Goal: Complete application form: Complete application form

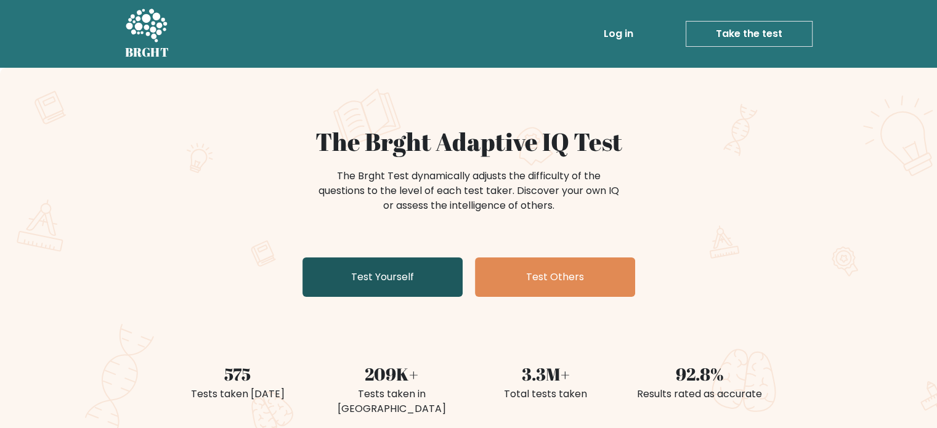
click at [340, 270] on link "Test Yourself" at bounding box center [382, 276] width 160 height 39
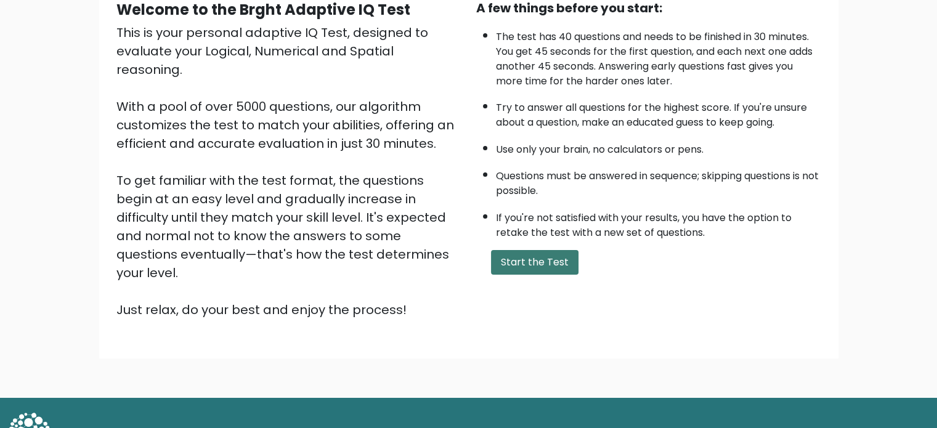
scroll to position [136, 0]
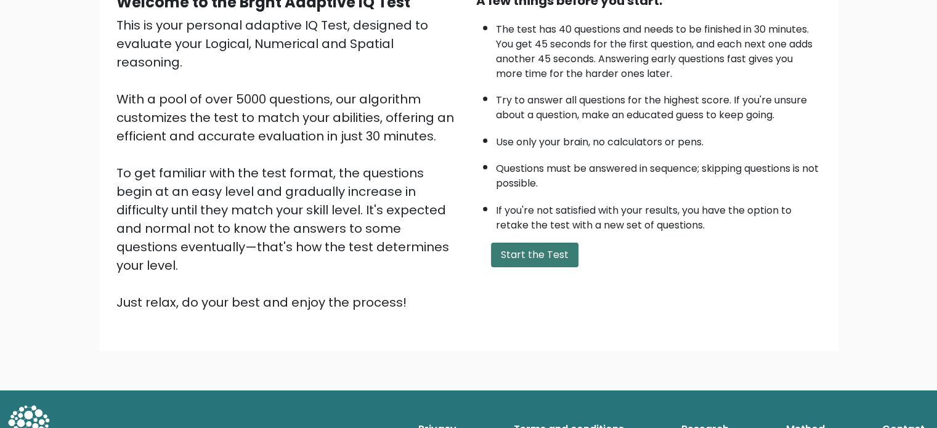
click at [513, 244] on button "Start the Test" at bounding box center [534, 255] width 87 height 25
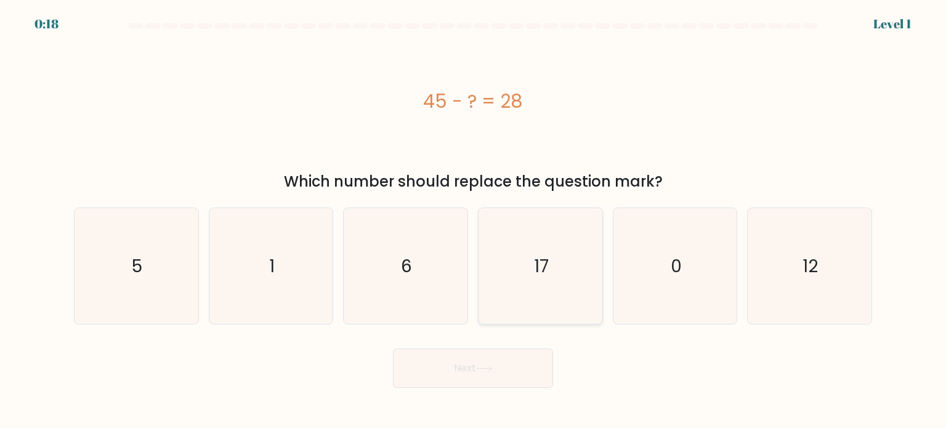
click at [541, 251] on icon "17" at bounding box center [540, 266] width 116 height 116
click at [474, 221] on input "d. 17" at bounding box center [473, 217] width 1 height 6
radio input "true"
click at [493, 370] on icon at bounding box center [484, 368] width 17 height 7
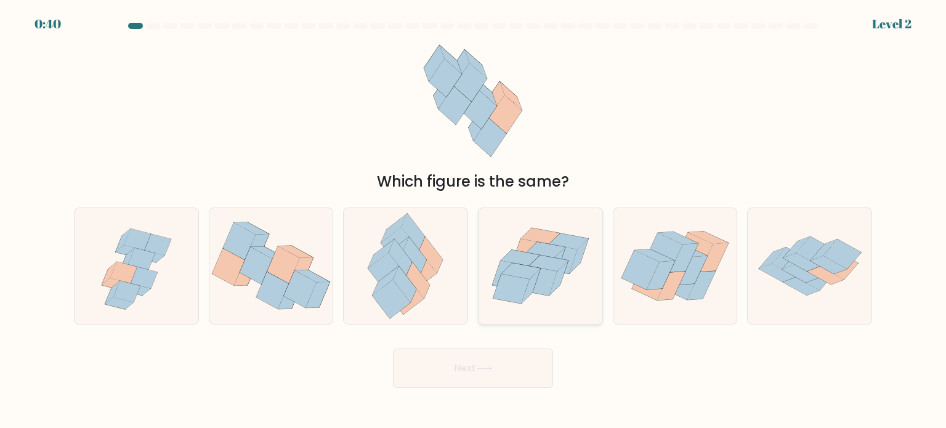
click at [557, 251] on icon at bounding box center [545, 250] width 39 height 16
click at [474, 221] on input "d." at bounding box center [473, 217] width 1 height 6
radio input "true"
click at [466, 353] on button "Next" at bounding box center [473, 368] width 160 height 39
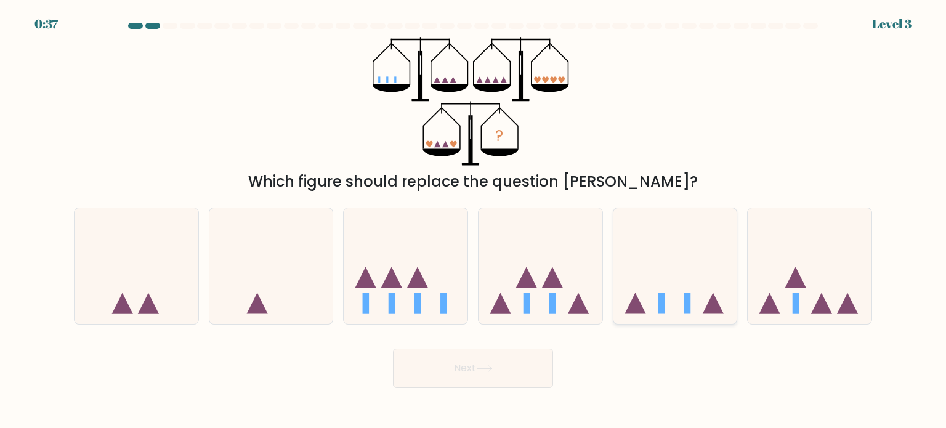
click at [674, 301] on icon at bounding box center [676, 266] width 124 height 102
click at [474, 221] on input "e." at bounding box center [473, 217] width 1 height 6
radio input "true"
click at [470, 367] on button "Next" at bounding box center [473, 368] width 160 height 39
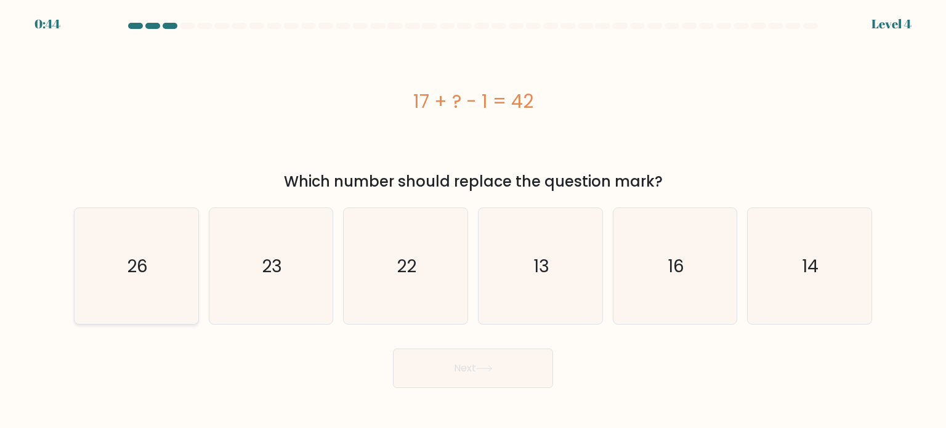
click at [139, 276] on text "26" at bounding box center [137, 265] width 21 height 25
click at [473, 221] on input "a. 26" at bounding box center [473, 217] width 1 height 6
radio input "true"
click at [478, 374] on button "Next" at bounding box center [473, 368] width 160 height 39
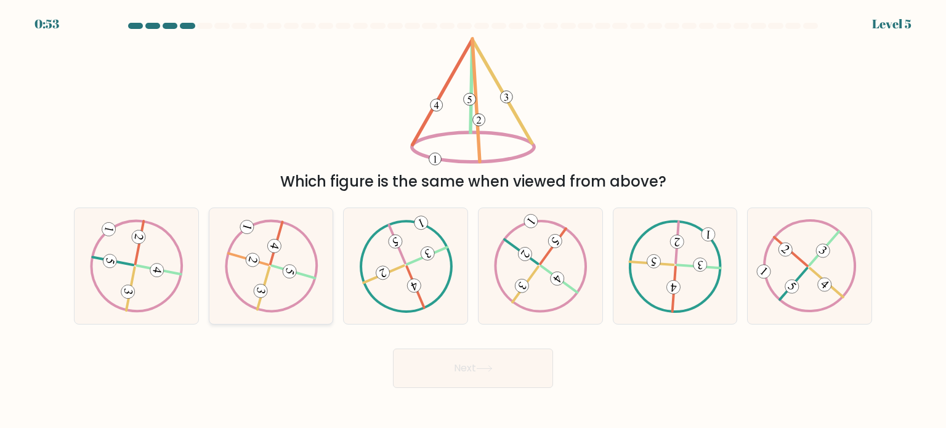
click at [267, 260] on icon at bounding box center [271, 265] width 94 height 93
click at [473, 221] on input "b." at bounding box center [473, 217] width 1 height 6
radio input "true"
click at [269, 268] on 611 at bounding box center [263, 289] width 12 height 42
click at [473, 221] on input "b." at bounding box center [473, 217] width 1 height 6
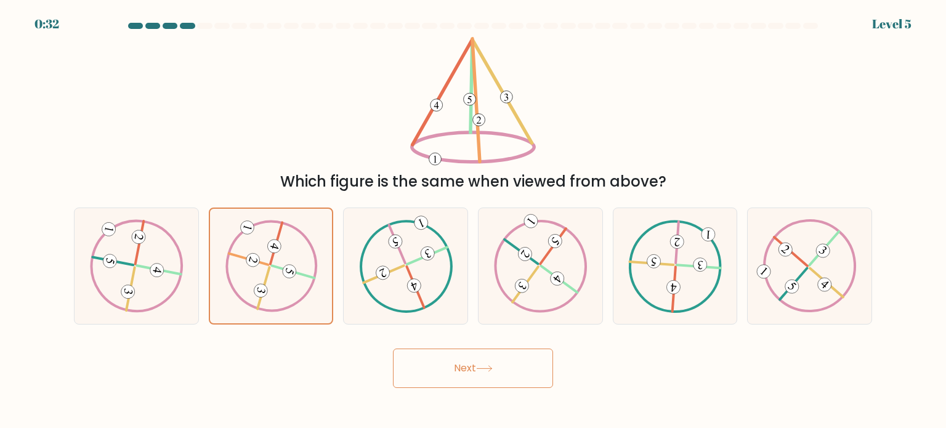
click at [496, 394] on body "0:32 Level 5" at bounding box center [473, 214] width 946 height 428
click at [498, 374] on button "Next" at bounding box center [473, 368] width 160 height 39
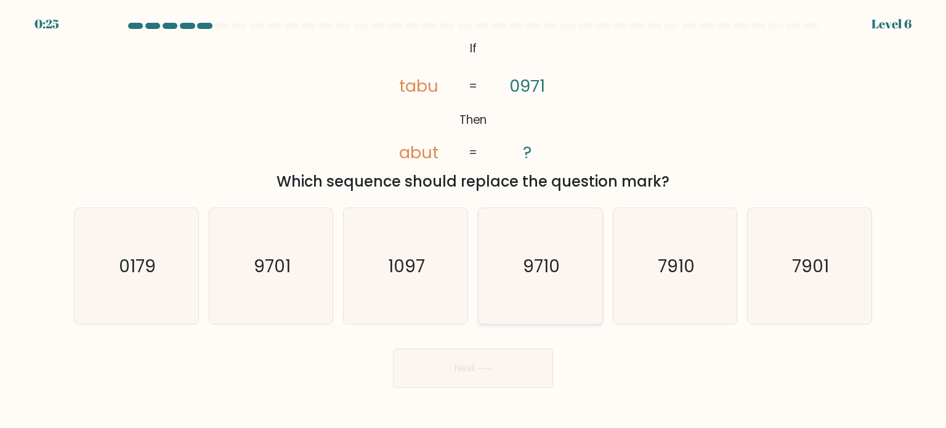
click at [557, 267] on text "9710" at bounding box center [541, 265] width 37 height 25
click at [474, 221] on input "d. 9710" at bounding box center [473, 217] width 1 height 6
radio input "true"
click at [487, 358] on button "Next" at bounding box center [473, 368] width 160 height 39
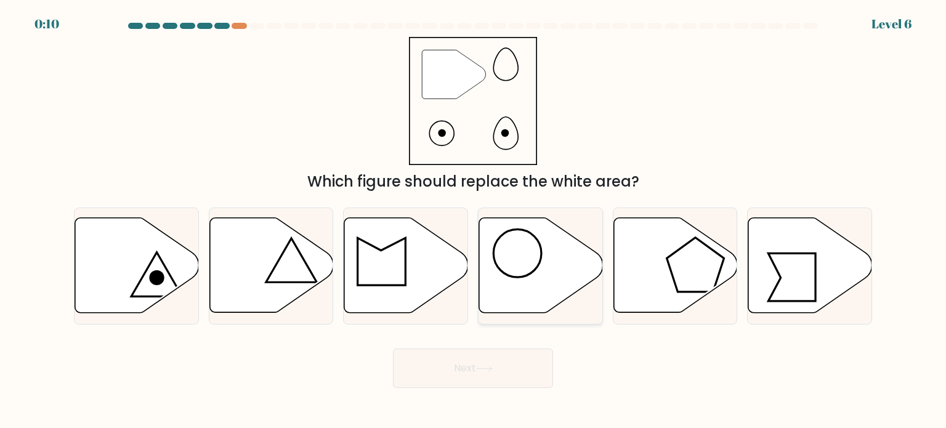
click at [542, 268] on icon at bounding box center [541, 265] width 124 height 95
click at [474, 221] on input "d." at bounding box center [473, 217] width 1 height 6
radio input "true"
click at [488, 359] on button "Next" at bounding box center [473, 368] width 160 height 39
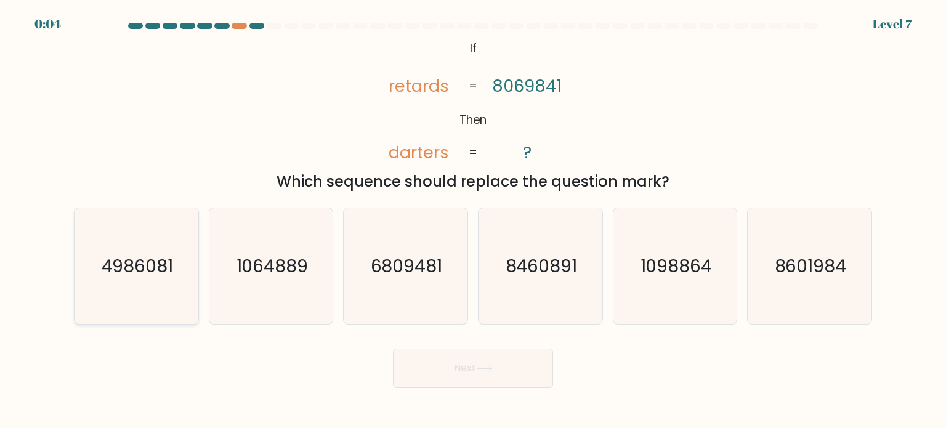
click at [121, 278] on icon "4986081" at bounding box center [136, 266] width 116 height 116
click at [473, 221] on input "a. 4986081" at bounding box center [473, 217] width 1 height 6
radio input "true"
click at [434, 381] on button "Next" at bounding box center [473, 368] width 160 height 39
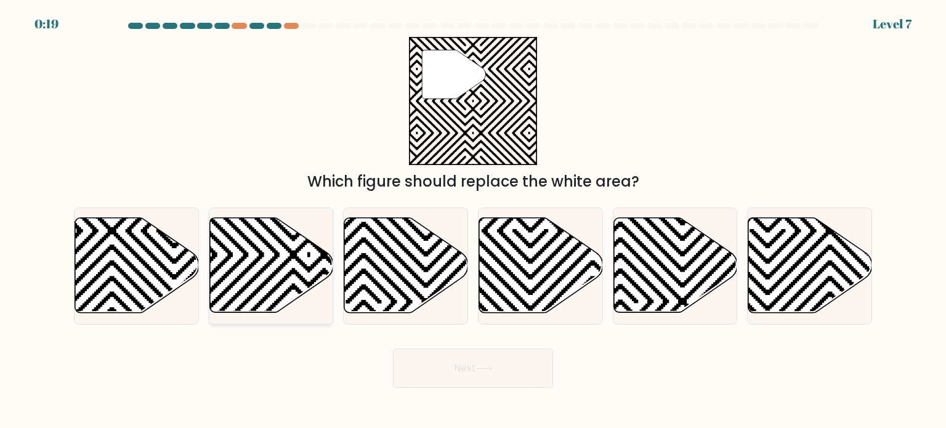
click at [256, 253] on icon at bounding box center [271, 265] width 124 height 95
click at [473, 221] on input "b." at bounding box center [473, 217] width 1 height 6
radio input "true"
click at [496, 354] on button "Next" at bounding box center [473, 368] width 160 height 39
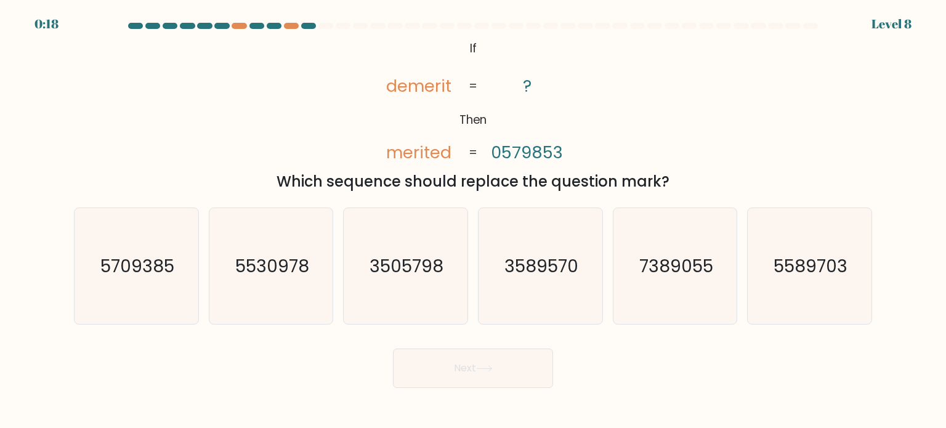
click at [488, 367] on icon at bounding box center [484, 368] width 17 height 7
click at [412, 282] on icon "3505798" at bounding box center [405, 266] width 116 height 116
click at [473, 221] on input "c. 3505798" at bounding box center [473, 217] width 1 height 6
radio input "true"
click at [485, 360] on button "Next" at bounding box center [473, 368] width 160 height 39
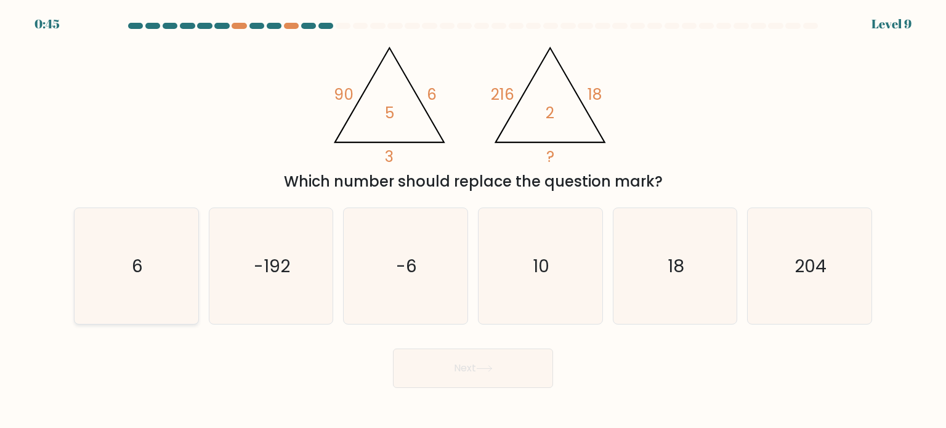
click at [140, 265] on text "6" at bounding box center [137, 265] width 11 height 25
click at [473, 221] on input "a. 6" at bounding box center [473, 217] width 1 height 6
radio input "true"
click at [427, 381] on button "Next" at bounding box center [473, 368] width 160 height 39
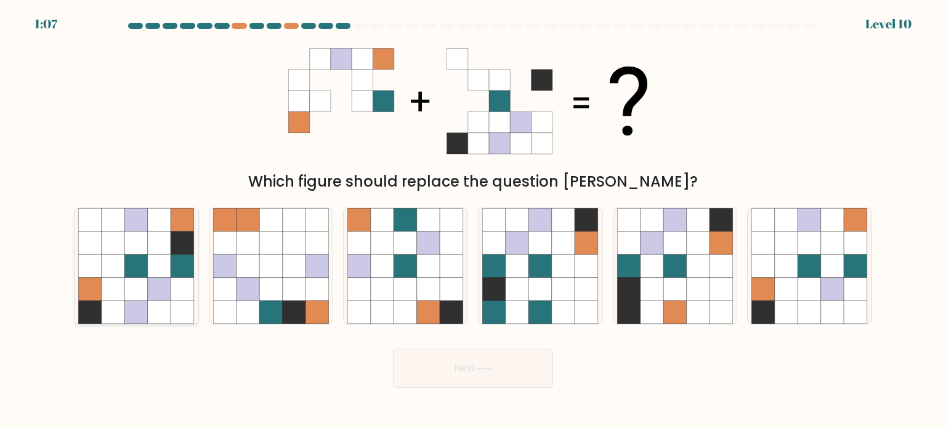
click at [177, 264] on icon at bounding box center [182, 265] width 23 height 23
click at [473, 221] on input "a." at bounding box center [473, 217] width 1 height 6
radio input "true"
click at [508, 376] on button "Next" at bounding box center [473, 368] width 160 height 39
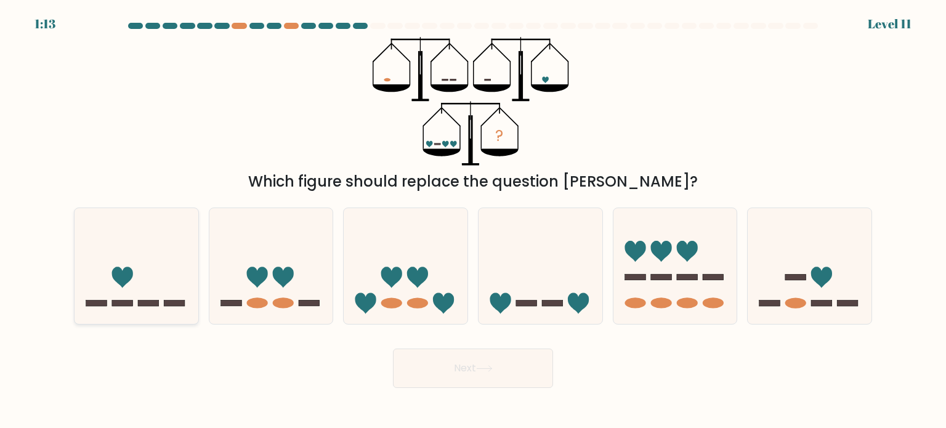
click at [141, 301] on rect at bounding box center [148, 303] width 21 height 6
click at [473, 221] on input "a." at bounding box center [473, 217] width 1 height 6
radio input "true"
click at [482, 374] on button "Next" at bounding box center [473, 368] width 160 height 39
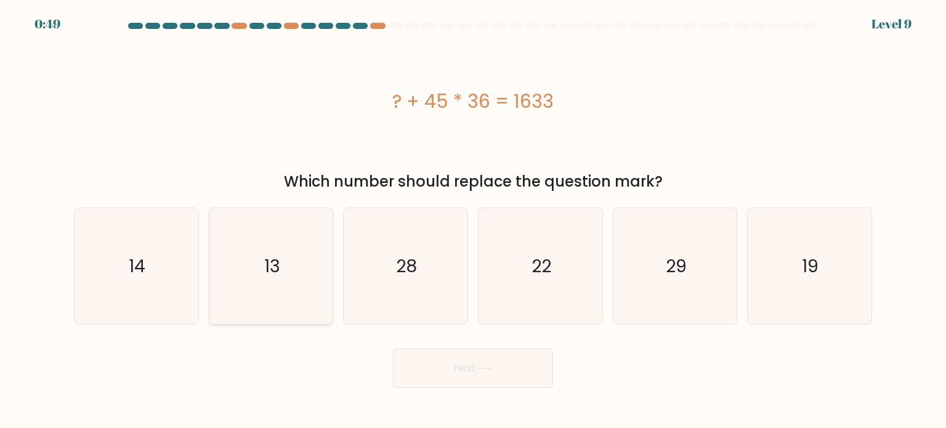
click at [259, 272] on icon "13" at bounding box center [271, 266] width 116 height 116
click at [473, 221] on input "b. 13" at bounding box center [473, 217] width 1 height 6
radio input "true"
drag, startPoint x: 442, startPoint y: 395, endPoint x: 463, endPoint y: 369, distance: 33.8
click at [442, 396] on body "0:49 Level 9 a." at bounding box center [473, 214] width 946 height 428
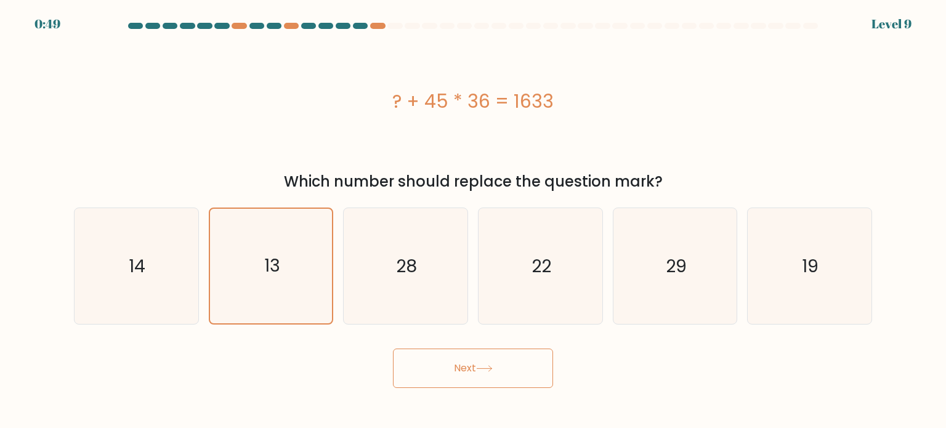
click at [463, 369] on button "Next" at bounding box center [473, 368] width 160 height 39
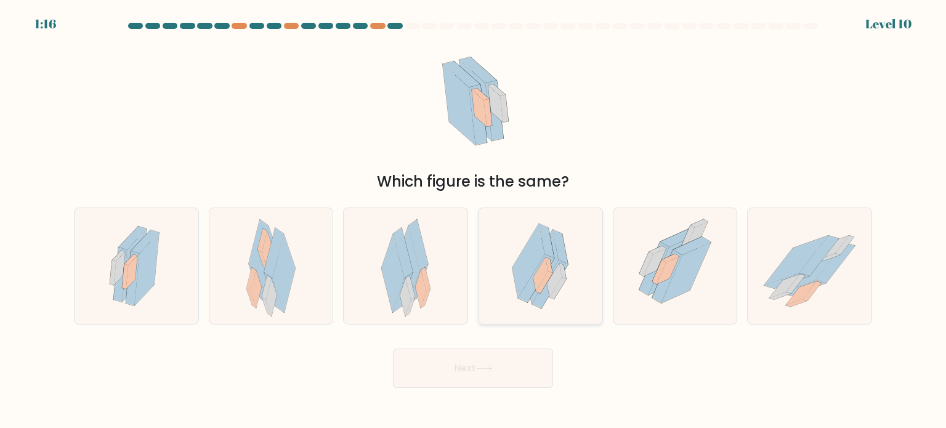
click at [555, 246] on icon at bounding box center [542, 267] width 33 height 74
click at [474, 221] on input "d." at bounding box center [473, 217] width 1 height 6
radio input "true"
click at [512, 372] on button "Next" at bounding box center [473, 368] width 160 height 39
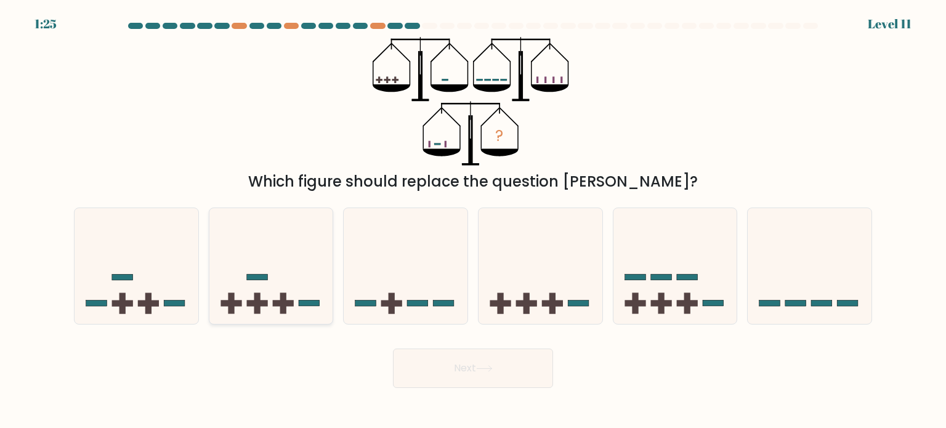
click at [283, 302] on rect at bounding box center [283, 303] width 21 height 6
click at [473, 221] on input "b." at bounding box center [473, 217] width 1 height 6
radio input "true"
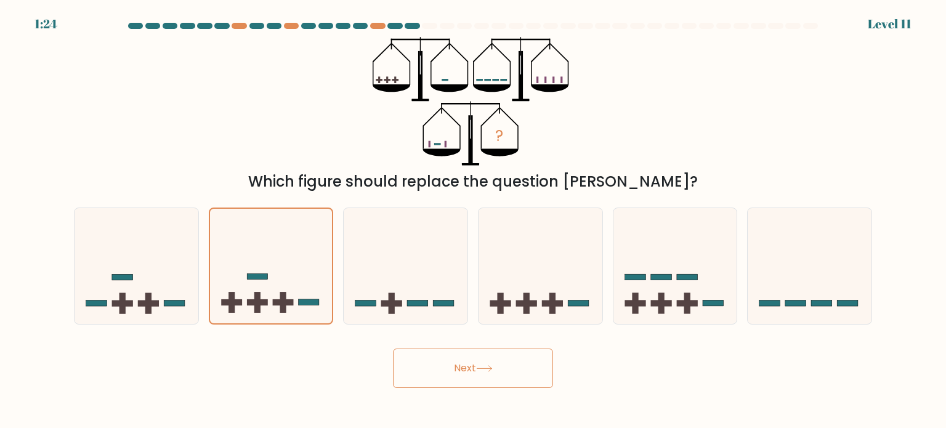
click at [460, 350] on button "Next" at bounding box center [473, 368] width 160 height 39
click at [461, 357] on button "Next" at bounding box center [473, 368] width 160 height 39
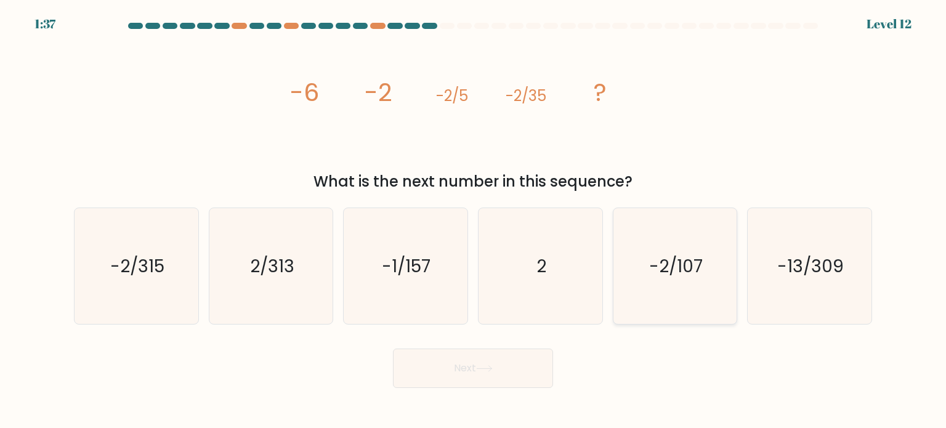
click at [675, 292] on icon "-2/107" at bounding box center [675, 266] width 116 height 116
click at [474, 221] on input "e. -2/107" at bounding box center [473, 217] width 1 height 6
radio input "true"
click at [473, 394] on body "1:37 Level 12" at bounding box center [473, 214] width 946 height 428
click at [480, 380] on button "Next" at bounding box center [473, 368] width 160 height 39
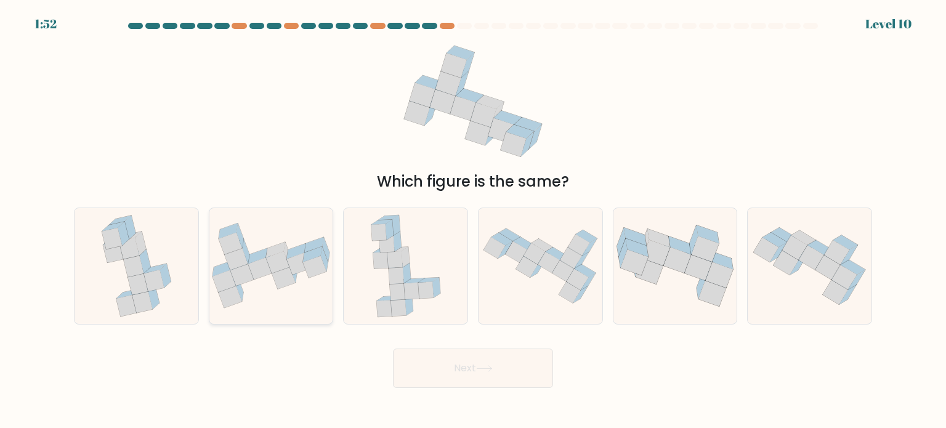
click at [251, 275] on icon at bounding box center [241, 275] width 23 height 22
click at [473, 221] on input "b." at bounding box center [473, 217] width 1 height 6
radio input "true"
click at [448, 368] on button "Next" at bounding box center [473, 368] width 160 height 39
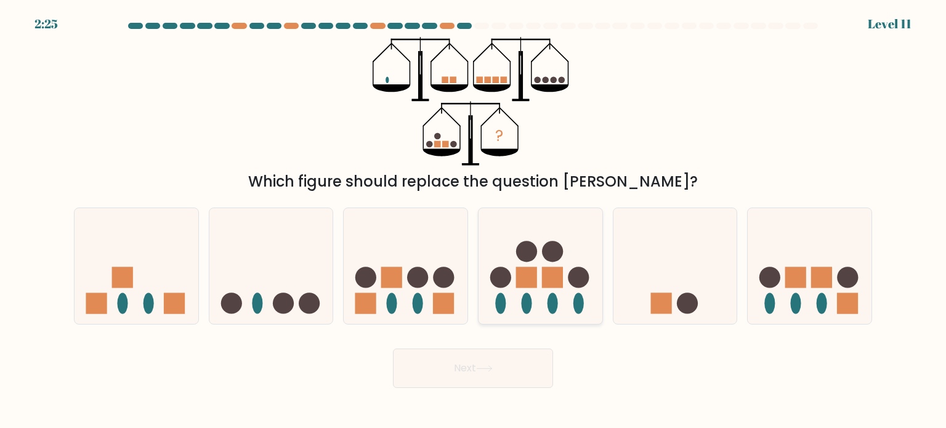
click at [540, 282] on icon at bounding box center [541, 266] width 124 height 102
click at [474, 221] on input "d." at bounding box center [473, 217] width 1 height 6
radio input "true"
click at [487, 365] on button "Next" at bounding box center [473, 368] width 160 height 39
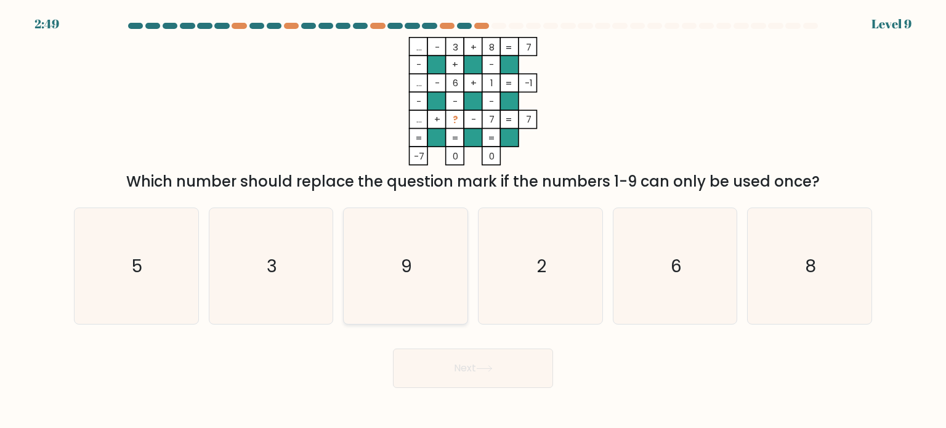
click at [389, 277] on icon "9" at bounding box center [405, 266] width 116 height 116
click at [473, 221] on input "c. 9" at bounding box center [473, 217] width 1 height 6
radio input "true"
click at [433, 363] on button "Next" at bounding box center [473, 368] width 160 height 39
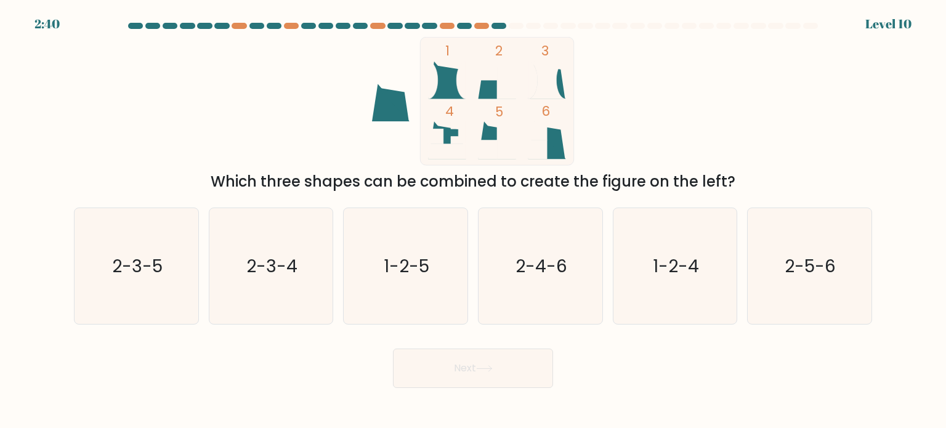
drag, startPoint x: 822, startPoint y: 296, endPoint x: 633, endPoint y: 421, distance: 226.2
click at [820, 295] on icon "2-5-6" at bounding box center [810, 266] width 116 height 116
click at [474, 221] on input "f. 2-5-6" at bounding box center [473, 217] width 1 height 6
radio input "true"
click at [500, 344] on div "Next" at bounding box center [473, 363] width 813 height 49
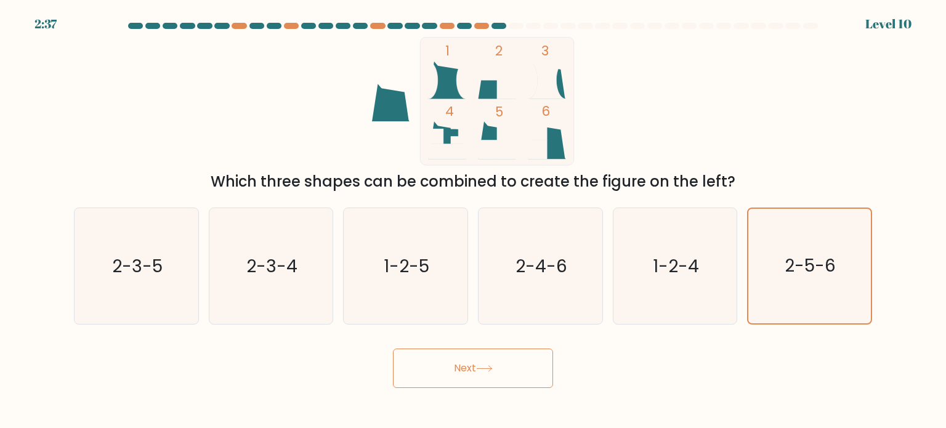
click at [496, 374] on button "Next" at bounding box center [473, 368] width 160 height 39
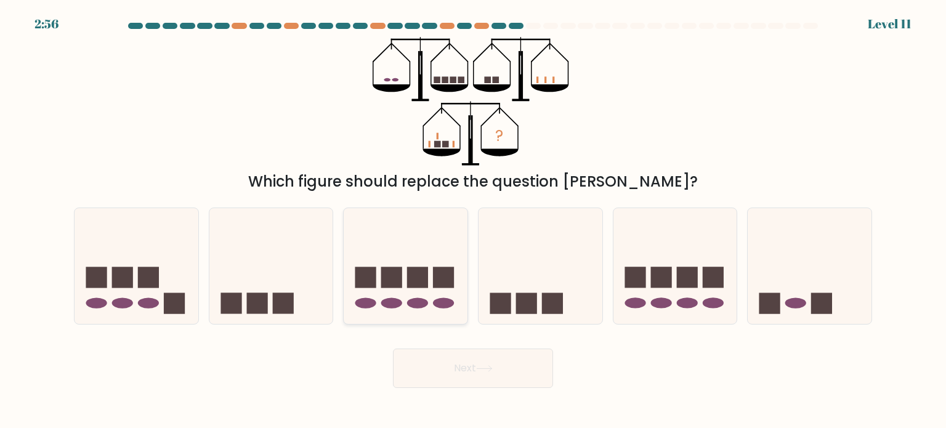
click at [389, 285] on rect at bounding box center [391, 277] width 21 height 21
click at [473, 221] on input "c." at bounding box center [473, 217] width 1 height 6
radio input "true"
click at [122, 292] on icon at bounding box center [137, 266] width 124 height 102
click at [473, 221] on input "a." at bounding box center [473, 217] width 1 height 6
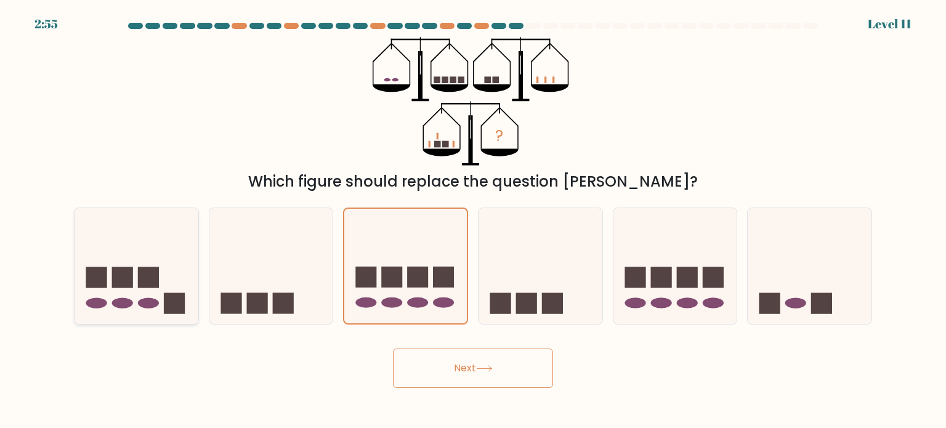
radio input "true"
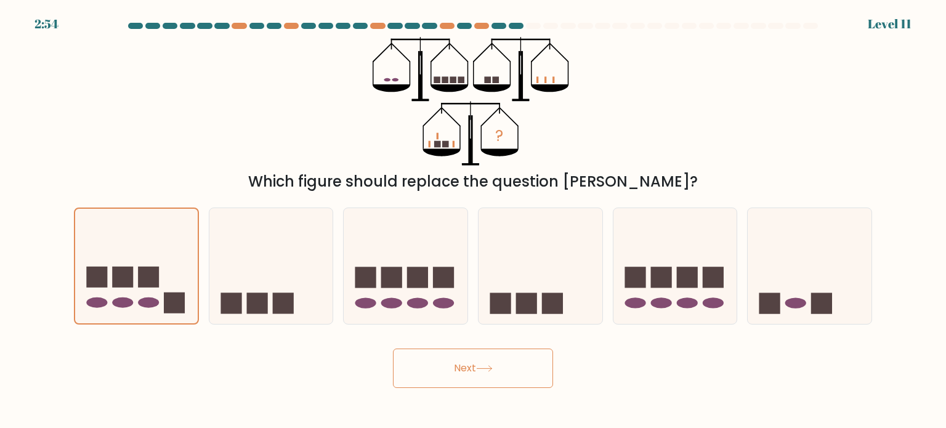
click at [495, 376] on button "Next" at bounding box center [473, 368] width 160 height 39
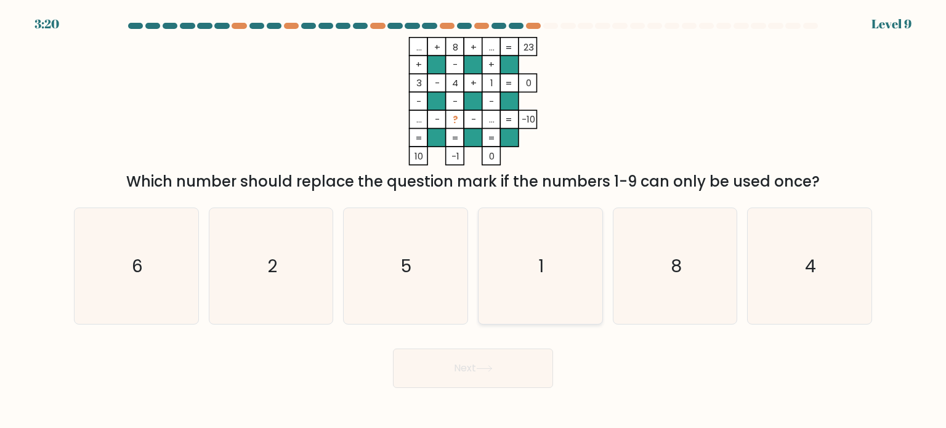
click at [540, 278] on icon "1" at bounding box center [540, 266] width 116 height 116
click at [474, 221] on input "d. 1" at bounding box center [473, 217] width 1 height 6
radio input "true"
drag, startPoint x: 468, startPoint y: 381, endPoint x: 487, endPoint y: 364, distance: 25.3
click at [468, 381] on button "Next" at bounding box center [473, 368] width 160 height 39
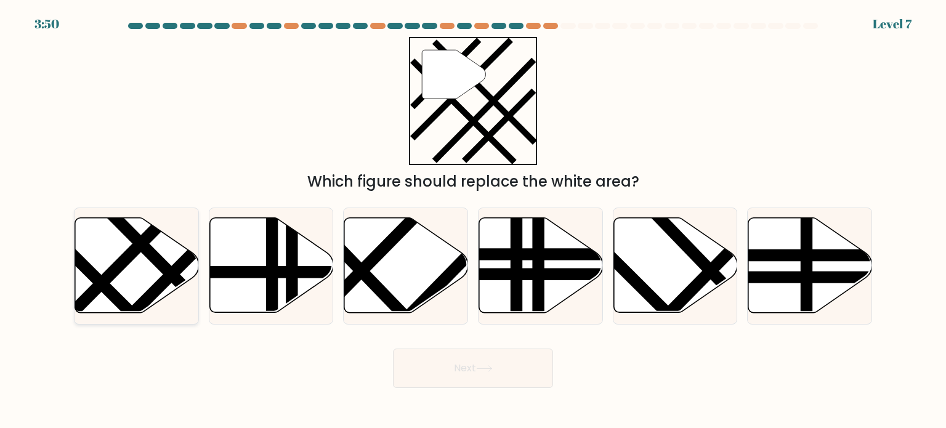
click at [160, 267] on line at bounding box center [196, 300] width 195 height 196
click at [473, 221] on input "a." at bounding box center [473, 217] width 1 height 6
radio input "true"
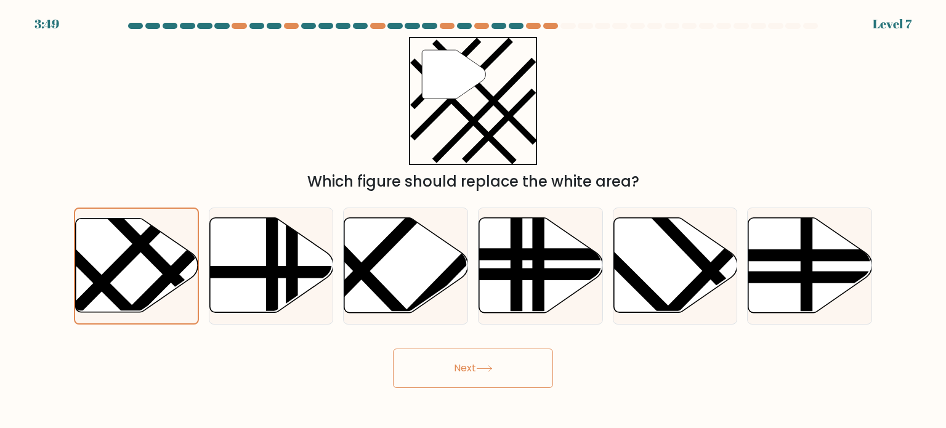
click at [447, 374] on button "Next" at bounding box center [473, 368] width 160 height 39
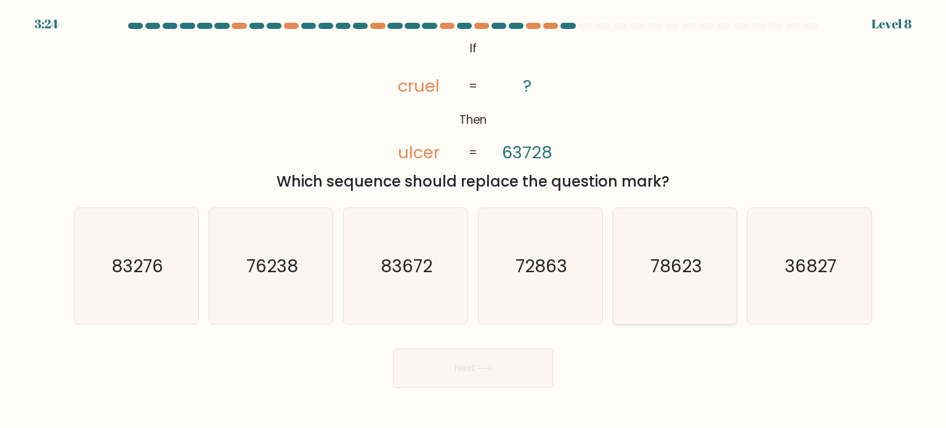
click at [670, 275] on text "78623" at bounding box center [676, 265] width 52 height 25
click at [474, 221] on input "e. 78623" at bounding box center [473, 217] width 1 height 6
radio input "true"
click at [482, 370] on icon at bounding box center [484, 368] width 17 height 7
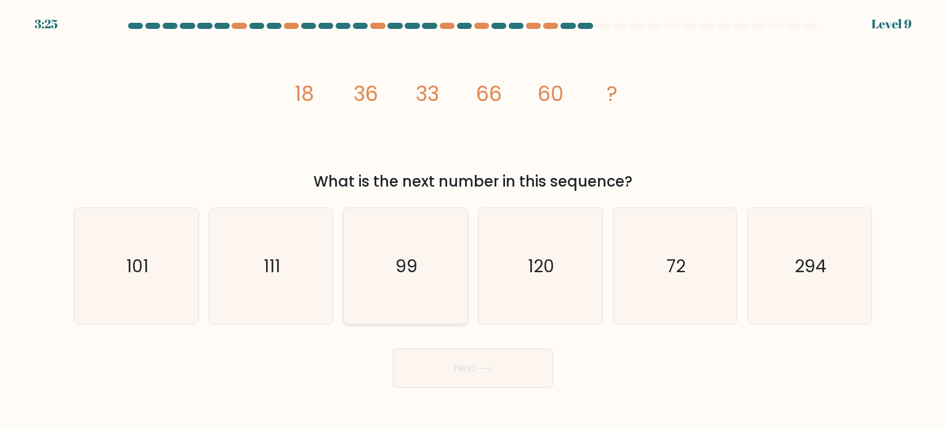
click at [392, 261] on icon "99" at bounding box center [405, 266] width 116 height 116
click at [473, 221] on input "c. 99" at bounding box center [473, 217] width 1 height 6
radio input "true"
click at [482, 371] on icon at bounding box center [484, 368] width 17 height 7
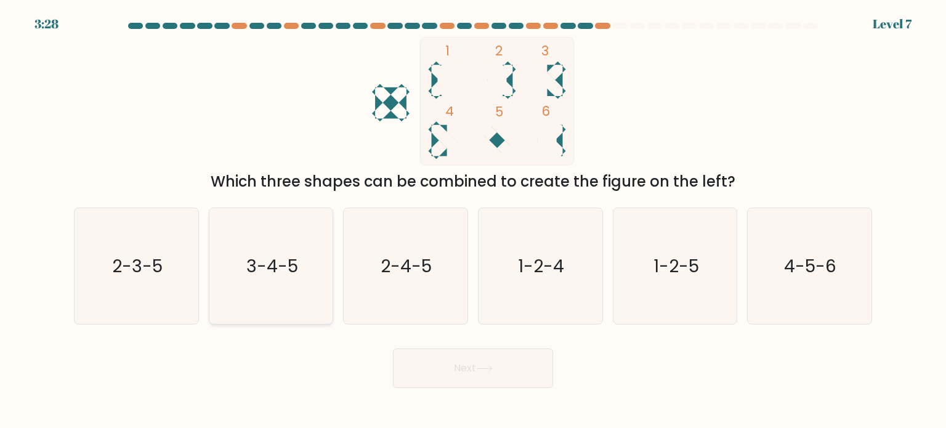
click at [293, 277] on text "3-4-5" at bounding box center [272, 265] width 52 height 25
click at [473, 221] on input "b. 3-4-5" at bounding box center [473, 217] width 1 height 6
radio input "true"
click at [457, 372] on button "Next" at bounding box center [473, 368] width 160 height 39
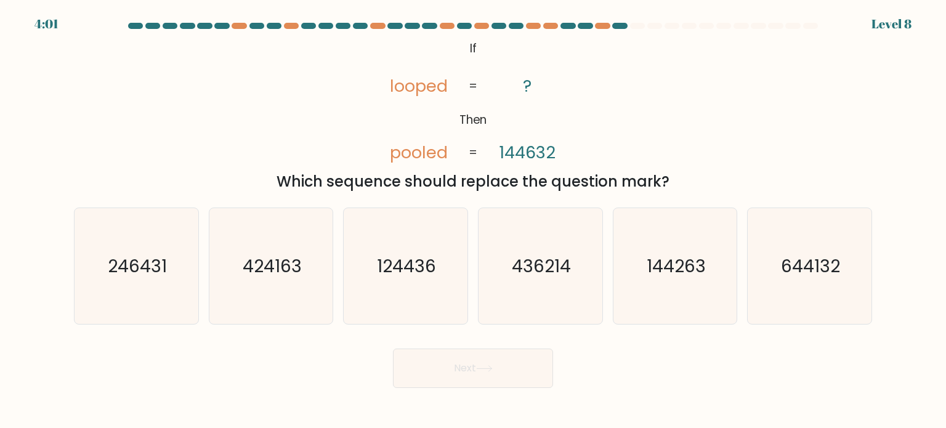
click at [530, 152] on tspan "144632" at bounding box center [527, 152] width 57 height 23
click at [796, 278] on icon "644132" at bounding box center [810, 266] width 116 height 116
click at [474, 221] on input "f. 644132" at bounding box center [473, 217] width 1 height 6
radio input "true"
click at [521, 376] on button "Next" at bounding box center [473, 368] width 160 height 39
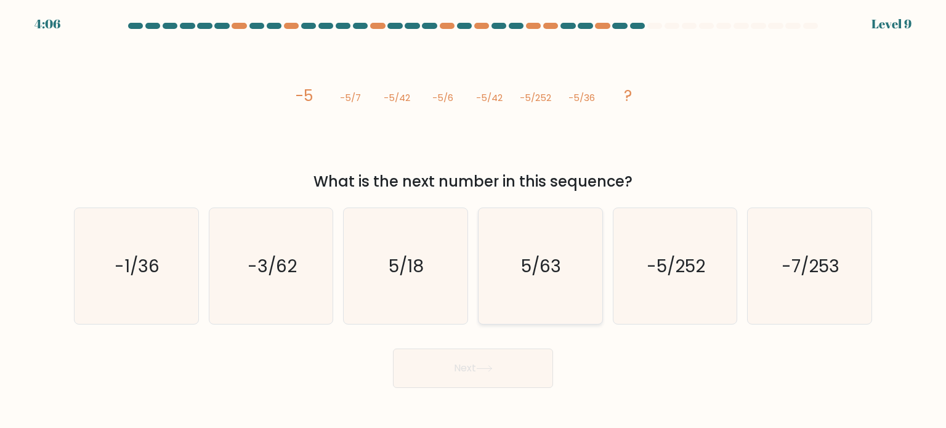
click at [510, 268] on icon "5/63" at bounding box center [540, 266] width 116 height 116
click at [474, 221] on input "d. 5/63" at bounding box center [473, 217] width 1 height 6
radio input "true"
click at [456, 368] on button "Next" at bounding box center [473, 368] width 160 height 39
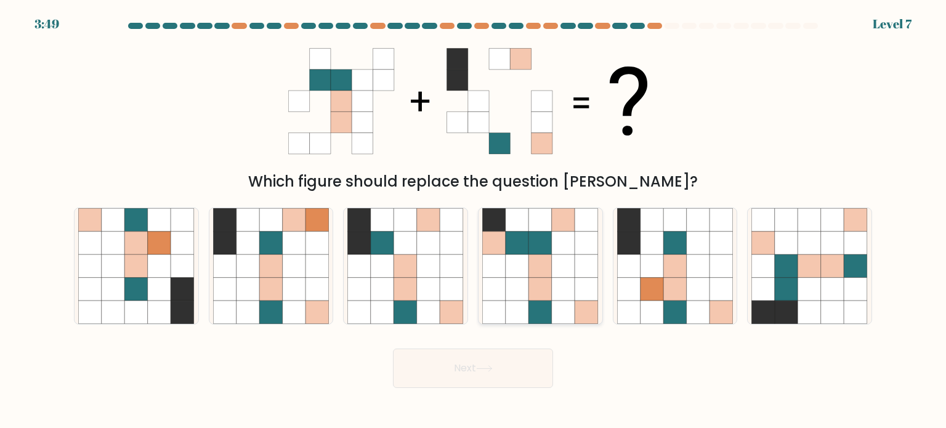
click at [537, 266] on icon at bounding box center [540, 265] width 23 height 23
click at [474, 221] on input "d." at bounding box center [473, 217] width 1 height 6
radio input "true"
click at [479, 370] on icon at bounding box center [484, 368] width 17 height 7
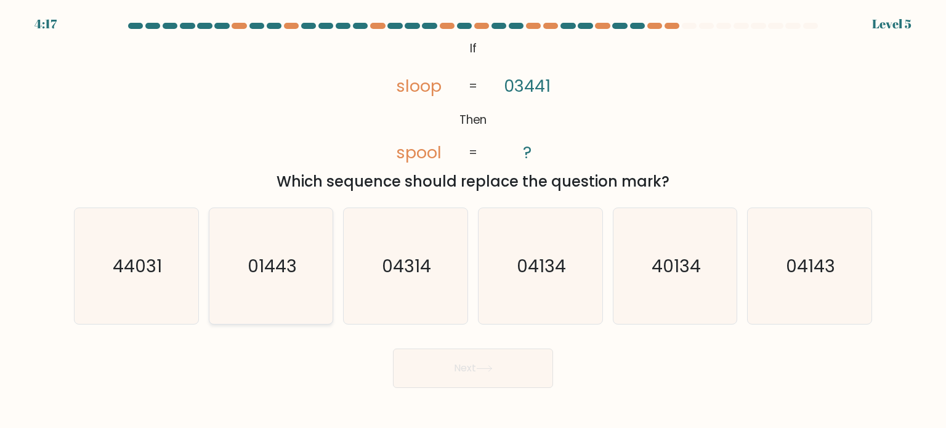
click at [265, 282] on icon "01443" at bounding box center [271, 266] width 116 height 116
click at [473, 221] on input "b. 01443" at bounding box center [473, 217] width 1 height 6
radio input "true"
click at [453, 384] on button "Next" at bounding box center [473, 368] width 160 height 39
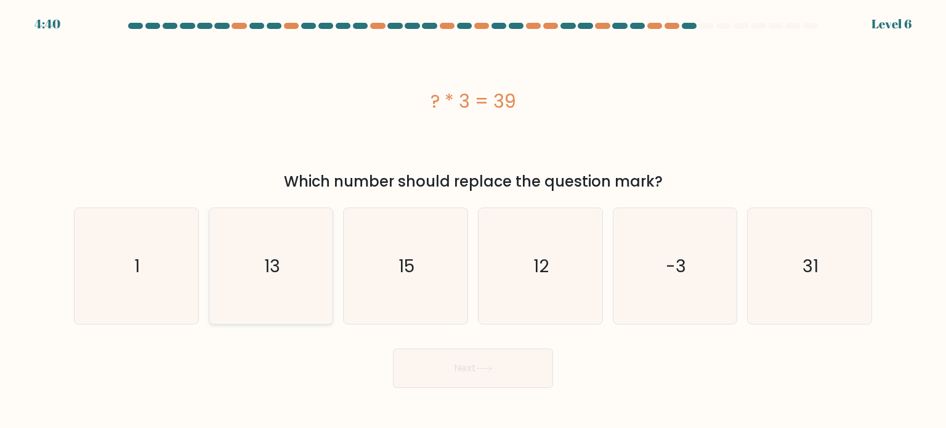
click at [330, 284] on div "13" at bounding box center [271, 266] width 125 height 117
click at [473, 221] on input "b. 13" at bounding box center [473, 217] width 1 height 6
radio input "true"
drag, startPoint x: 453, startPoint y: 345, endPoint x: 446, endPoint y: 363, distance: 19.9
click at [453, 355] on div "Next" at bounding box center [473, 363] width 813 height 49
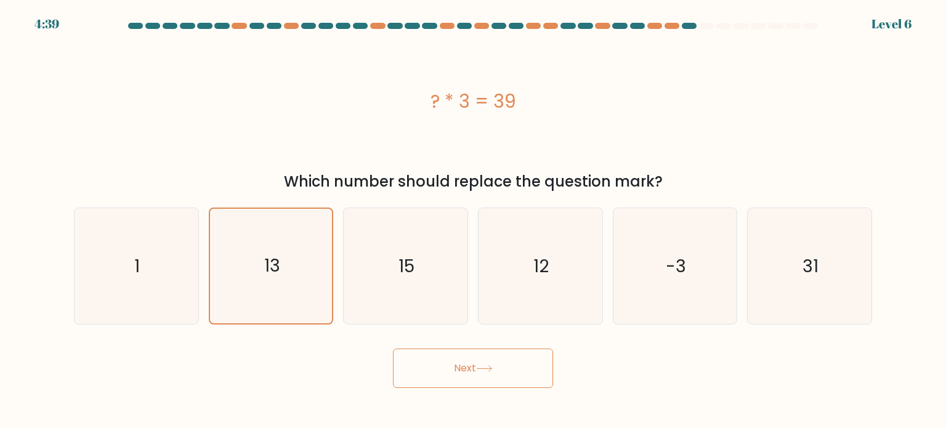
click at [444, 365] on button "Next" at bounding box center [473, 368] width 160 height 39
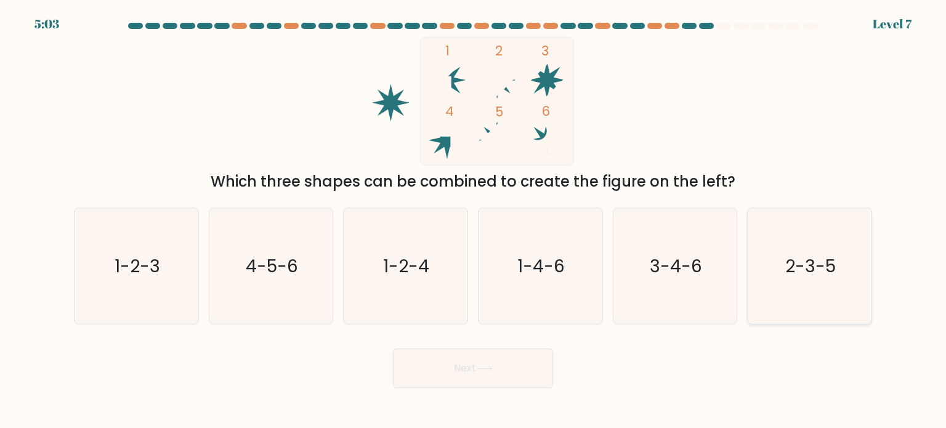
click at [796, 293] on icon "2-3-5" at bounding box center [810, 266] width 116 height 116
click at [474, 221] on input "f. 2-3-5" at bounding box center [473, 217] width 1 height 6
radio input "true"
click at [487, 357] on button "Next" at bounding box center [473, 368] width 160 height 39
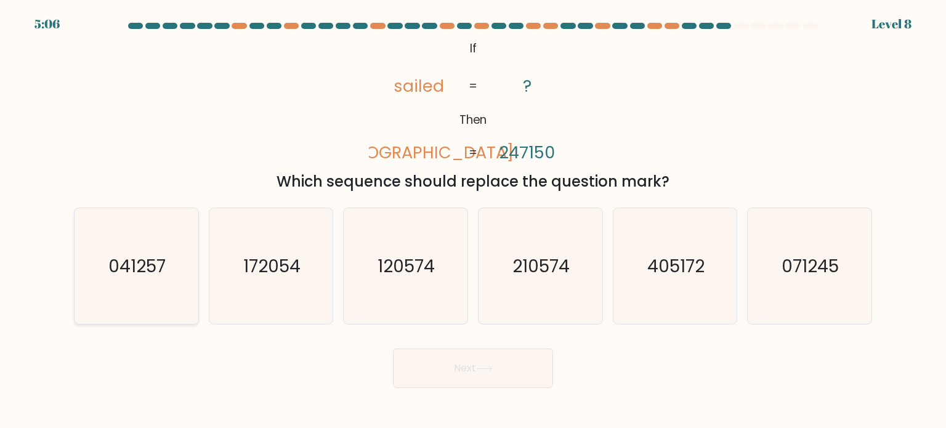
drag, startPoint x: 139, startPoint y: 290, endPoint x: 161, endPoint y: 291, distance: 21.6
click at [139, 290] on icon "041257" at bounding box center [136, 266] width 116 height 116
click at [473, 221] on input "a. 041257" at bounding box center [473, 217] width 1 height 6
radio input "true"
click at [489, 367] on icon at bounding box center [484, 368] width 17 height 7
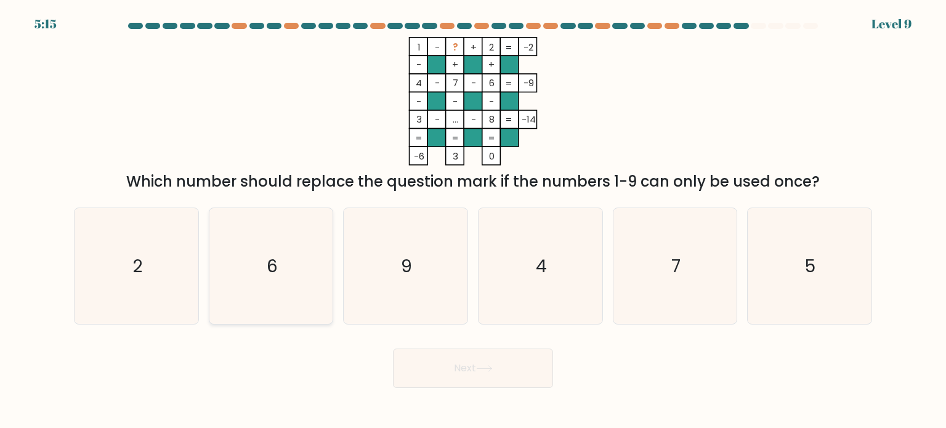
drag, startPoint x: 134, startPoint y: 299, endPoint x: 234, endPoint y: 322, distance: 103.0
click at [134, 300] on icon "2" at bounding box center [136, 266] width 116 height 116
click at [473, 221] on input "a. 2" at bounding box center [473, 217] width 1 height 6
radio input "true"
click at [468, 374] on button "Next" at bounding box center [473, 368] width 160 height 39
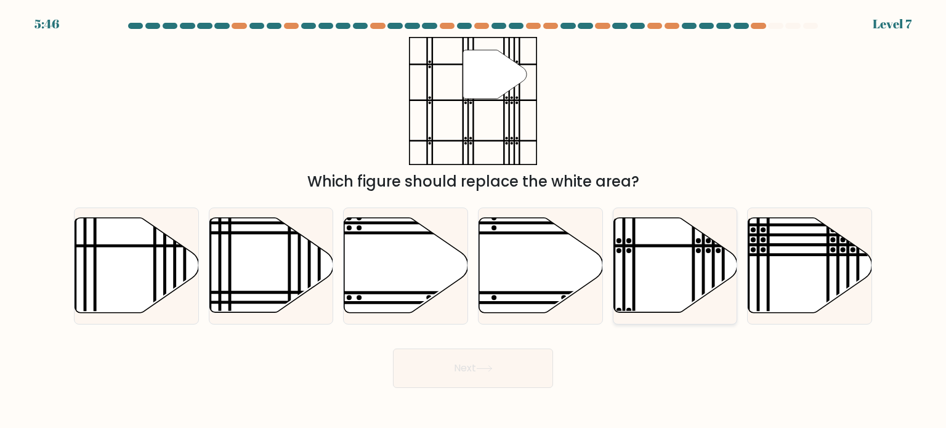
click at [671, 266] on icon at bounding box center [676, 265] width 124 height 95
click at [474, 221] on input "e." at bounding box center [473, 217] width 1 height 6
radio input "true"
click at [467, 372] on button "Next" at bounding box center [473, 368] width 160 height 39
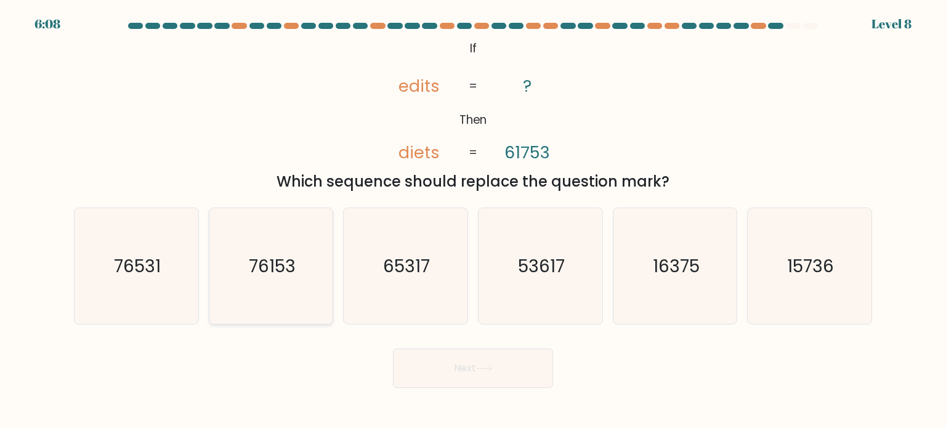
click at [283, 272] on text "76153" at bounding box center [272, 265] width 47 height 25
click at [473, 221] on input "b. 76153" at bounding box center [473, 217] width 1 height 6
radio input "true"
click at [472, 375] on button "Next" at bounding box center [473, 368] width 160 height 39
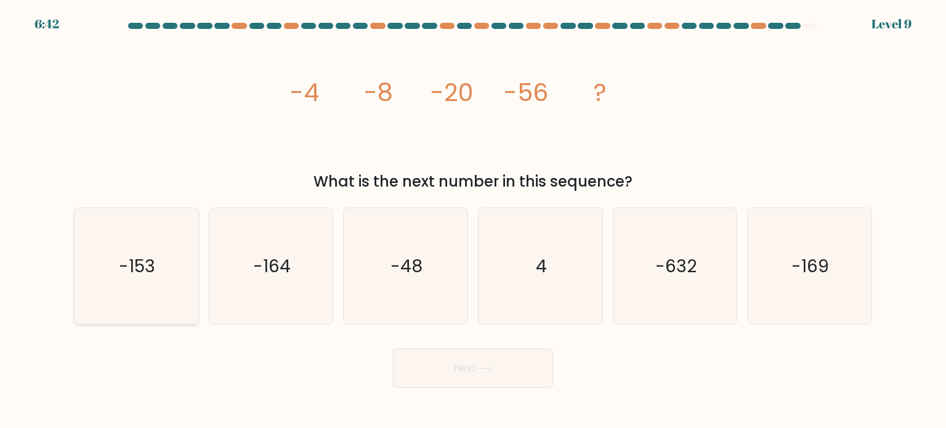
click at [134, 278] on icon "-153" at bounding box center [136, 266] width 116 height 116
click at [473, 221] on input "a. -153" at bounding box center [473, 217] width 1 height 6
radio input "true"
click at [454, 381] on button "Next" at bounding box center [473, 368] width 160 height 39
click at [486, 370] on icon at bounding box center [484, 368] width 17 height 7
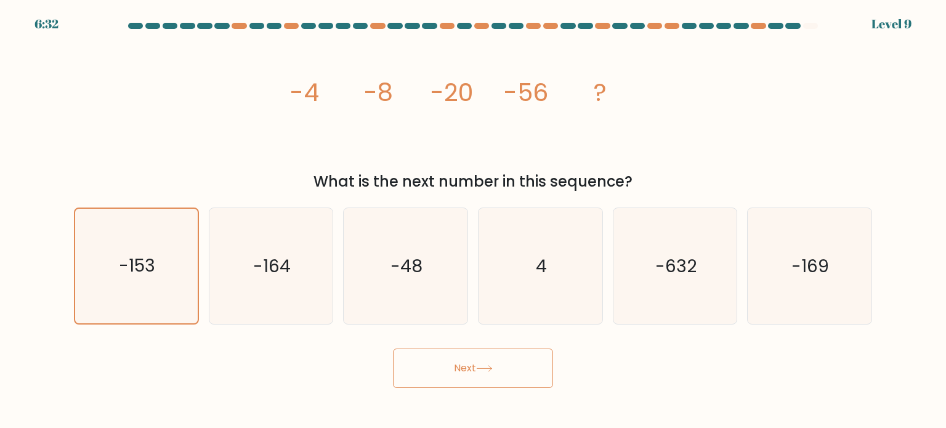
click at [447, 372] on button "Next" at bounding box center [473, 368] width 160 height 39
click at [127, 258] on text "-153" at bounding box center [138, 266] width 36 height 24
click at [473, 221] on input "a. -153" at bounding box center [473, 217] width 1 height 6
click at [464, 367] on button "Next" at bounding box center [473, 368] width 160 height 39
